Goal: Communication & Community: Ask a question

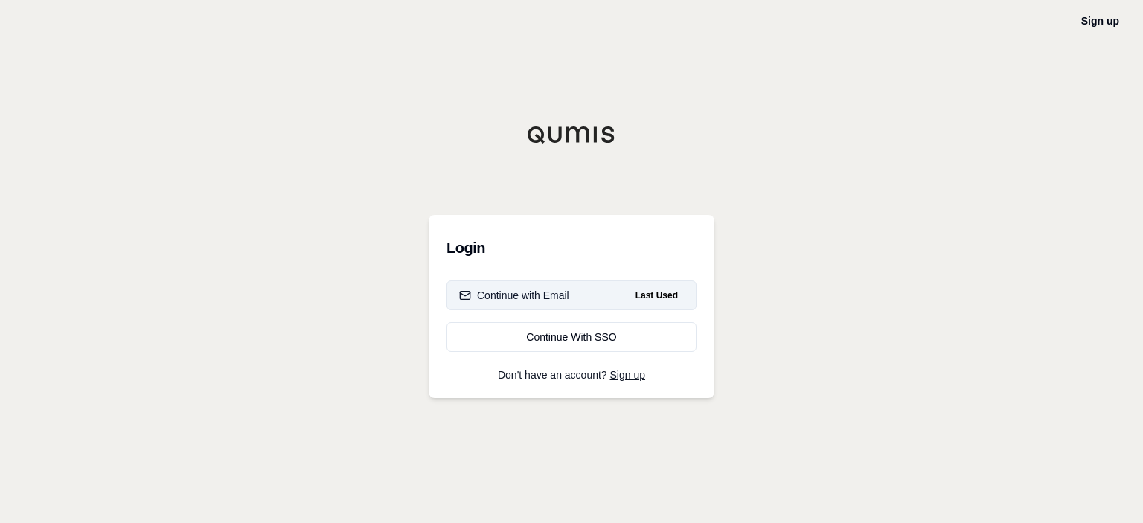
click at [586, 291] on button "Continue with Email Last Used" at bounding box center [571, 296] width 250 height 30
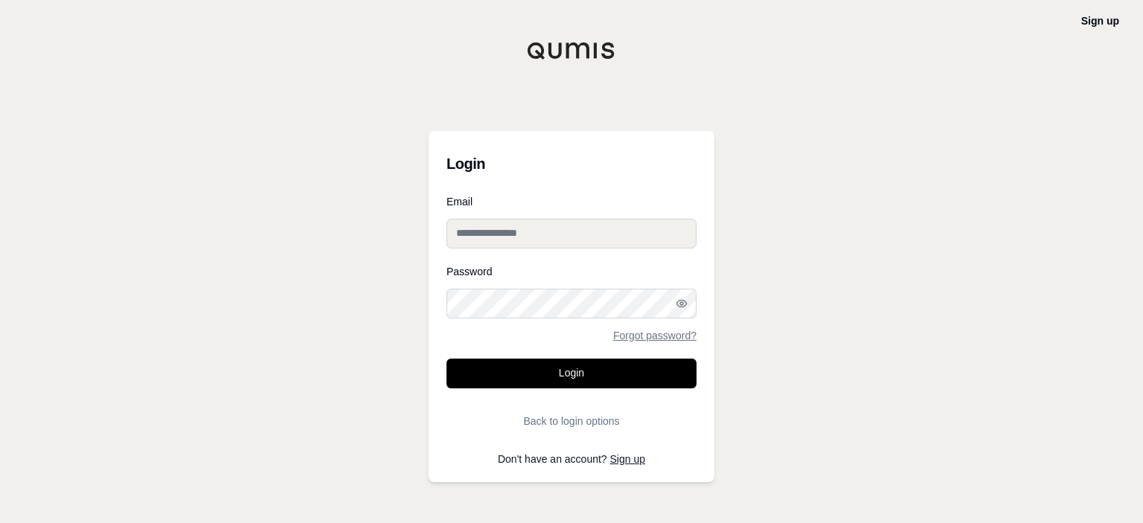
type input "**********"
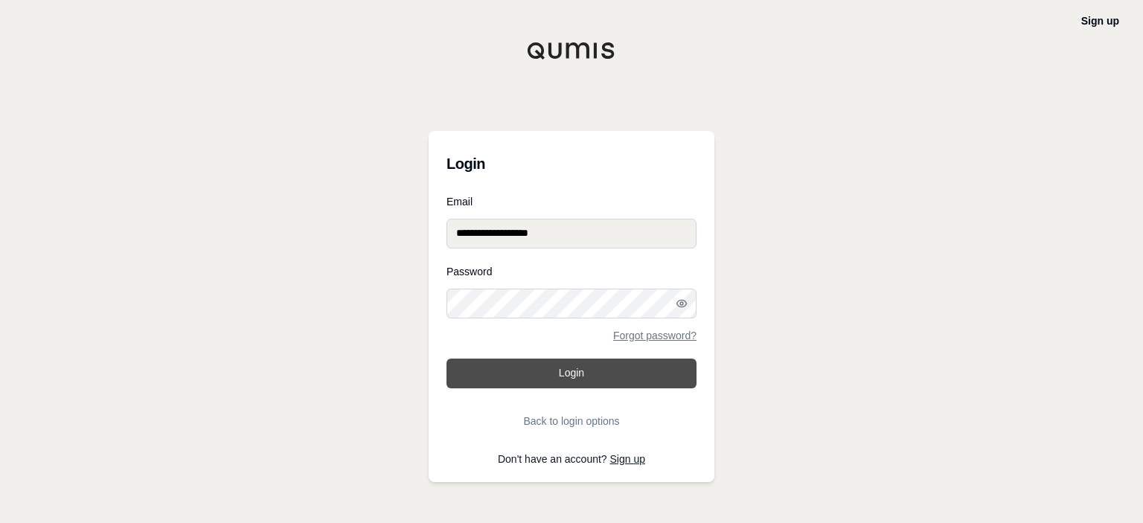
click at [576, 383] on button "Login" at bounding box center [571, 374] width 250 height 30
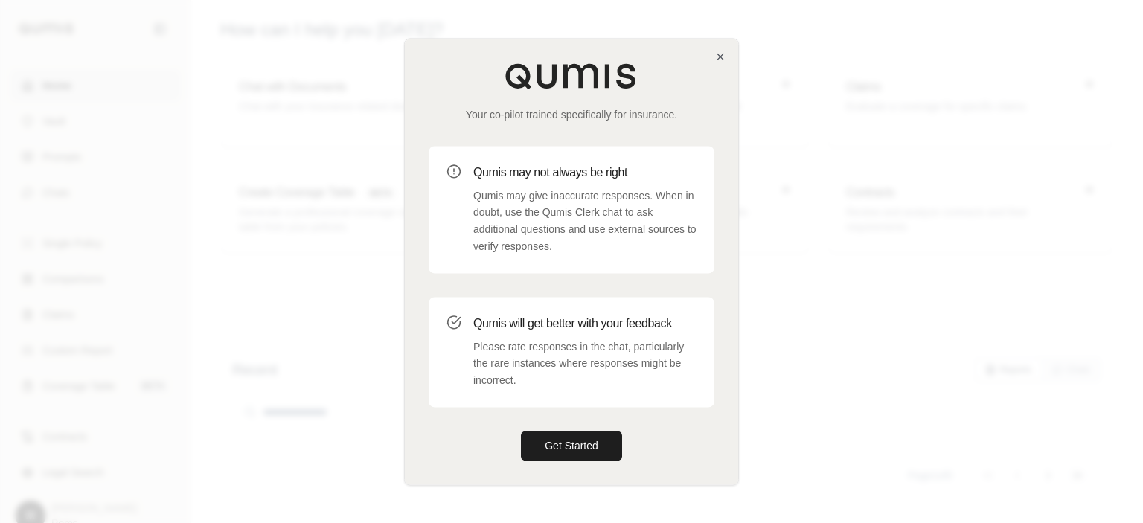
click at [576, 383] on p "Please rate responses in the chat, particularly the rare instances where respon…" at bounding box center [584, 364] width 223 height 51
click at [723, 64] on div "Your co-pilot trained specifically for insurance. Qumis may not always be right…" at bounding box center [571, 262] width 333 height 446
click at [720, 56] on icon "button" at bounding box center [720, 57] width 6 height 6
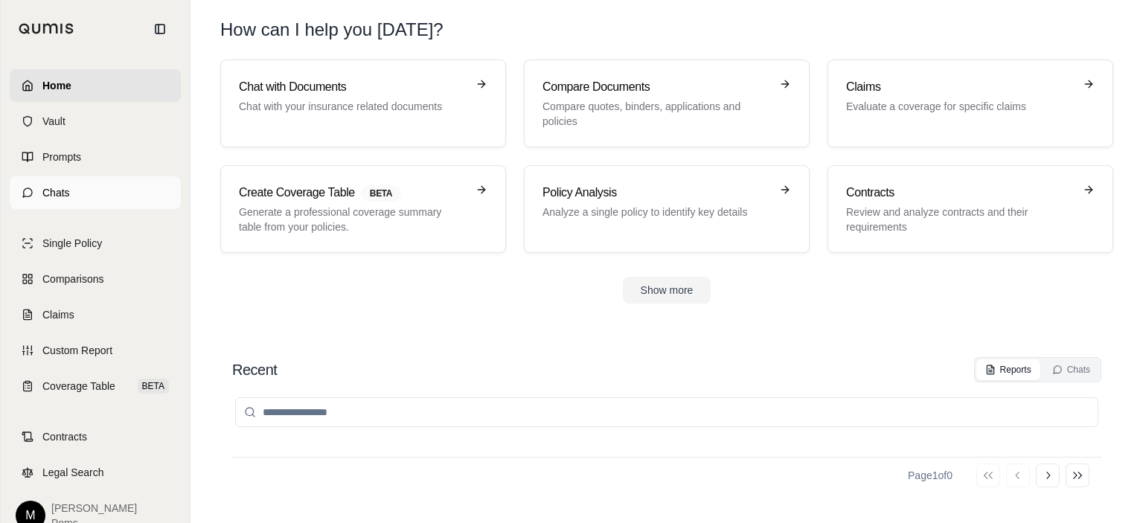
click at [86, 191] on link "Chats" at bounding box center [95, 192] width 171 height 33
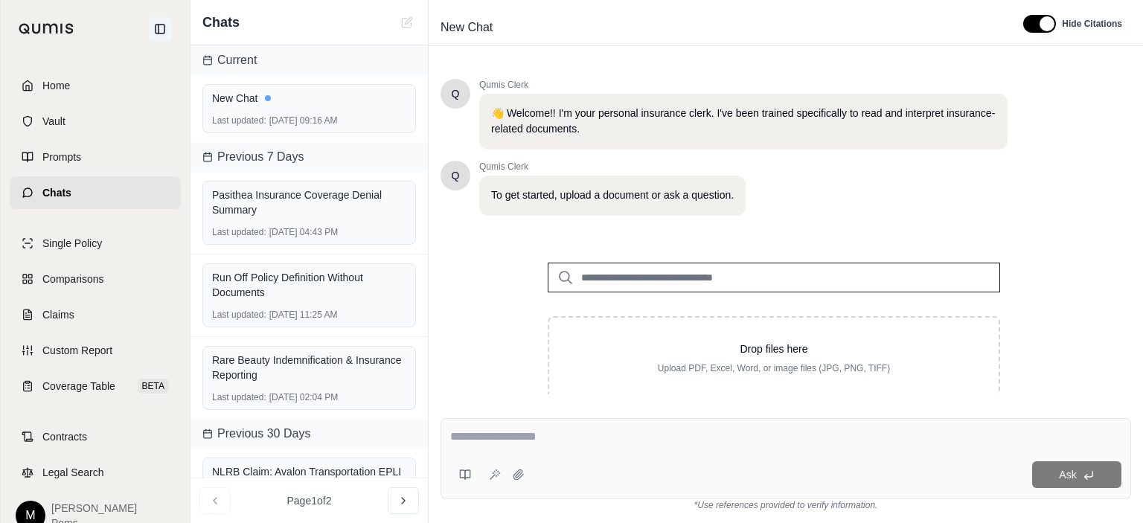
click at [161, 30] on icon at bounding box center [160, 29] width 12 height 12
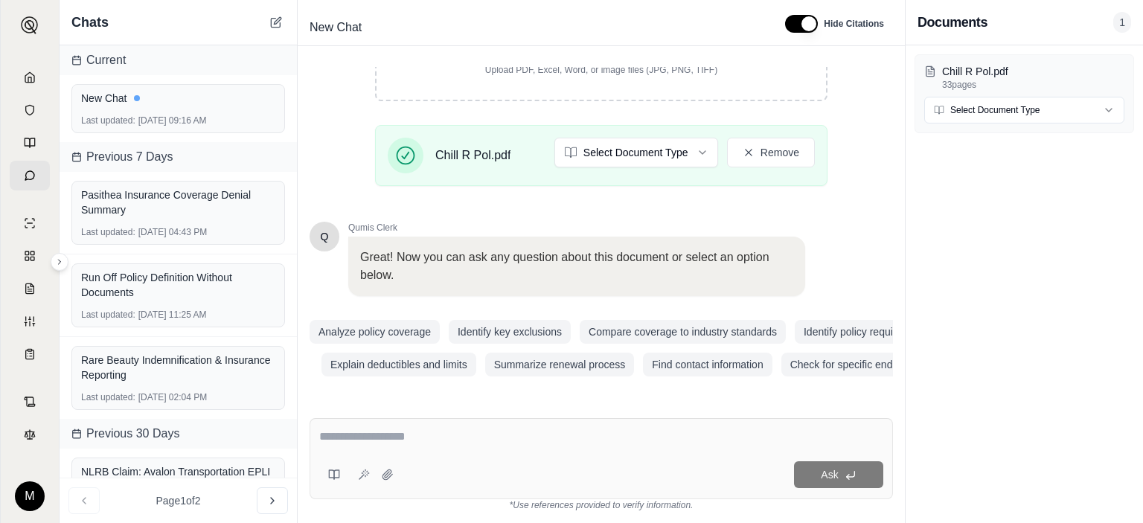
scroll to position [307, 0]
click at [490, 449] on div at bounding box center [601, 439] width 564 height 23
click at [435, 434] on textarea at bounding box center [601, 437] width 564 height 18
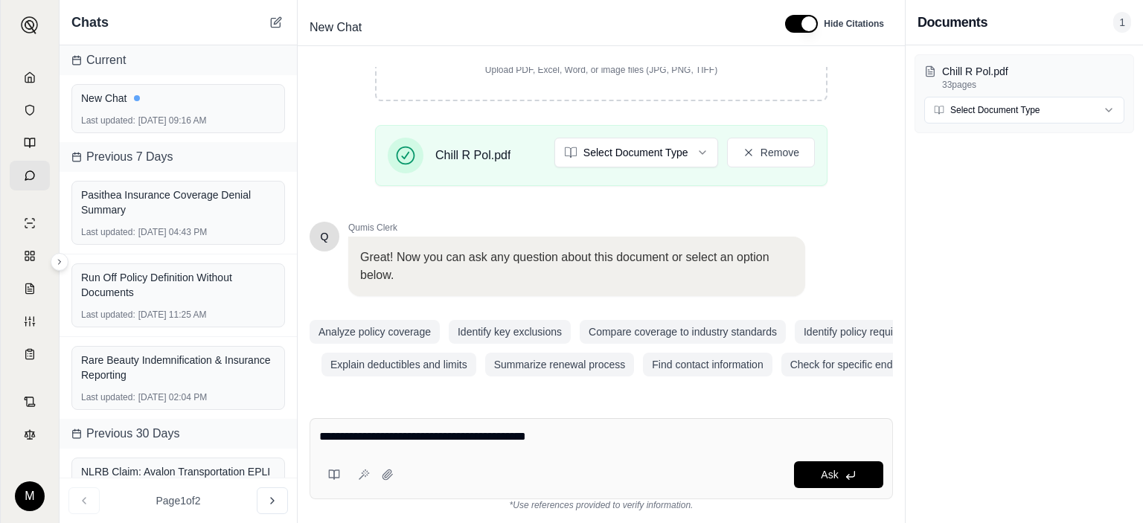
type textarea "**********"
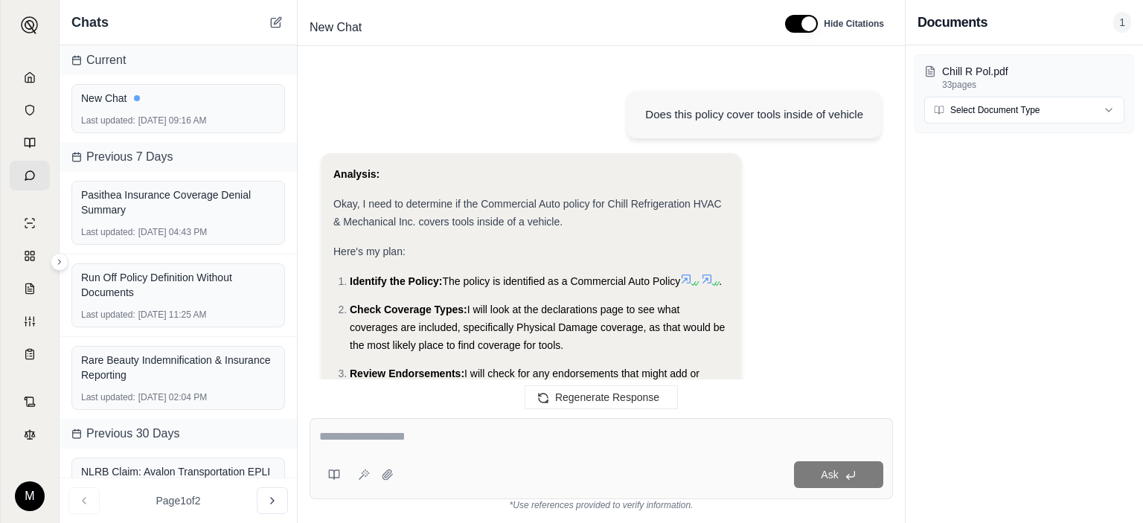
scroll to position [1432, 0]
